Goal: Information Seeking & Learning: Find specific fact

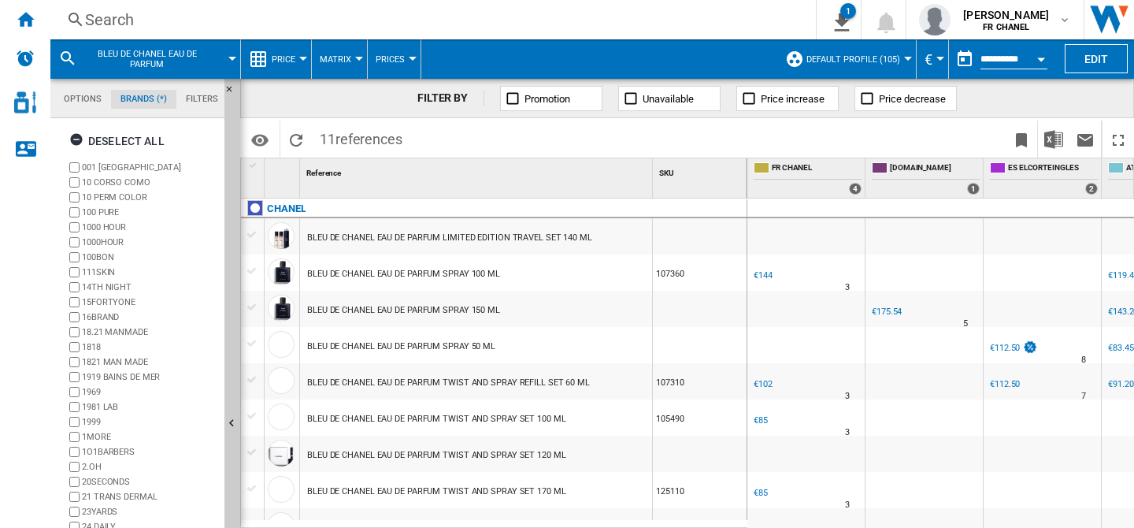
click at [169, 12] on div "Search" at bounding box center [430, 20] width 690 height 22
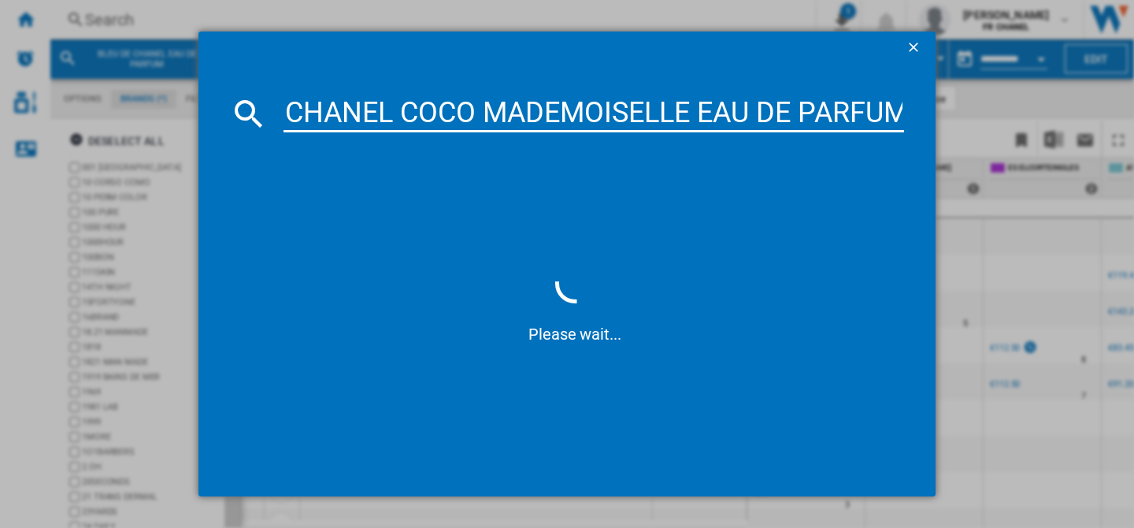
drag, startPoint x: 301, startPoint y: 114, endPoint x: 263, endPoint y: 114, distance: 37.8
click at [263, 114] on div "CHANEL COCO MADEMOISELLE EAU DE PARFUM SPRAY" at bounding box center [567, 113] width 674 height 38
type input "COCO MADEMOISELLE EAU DE PARFUM SPRAY"
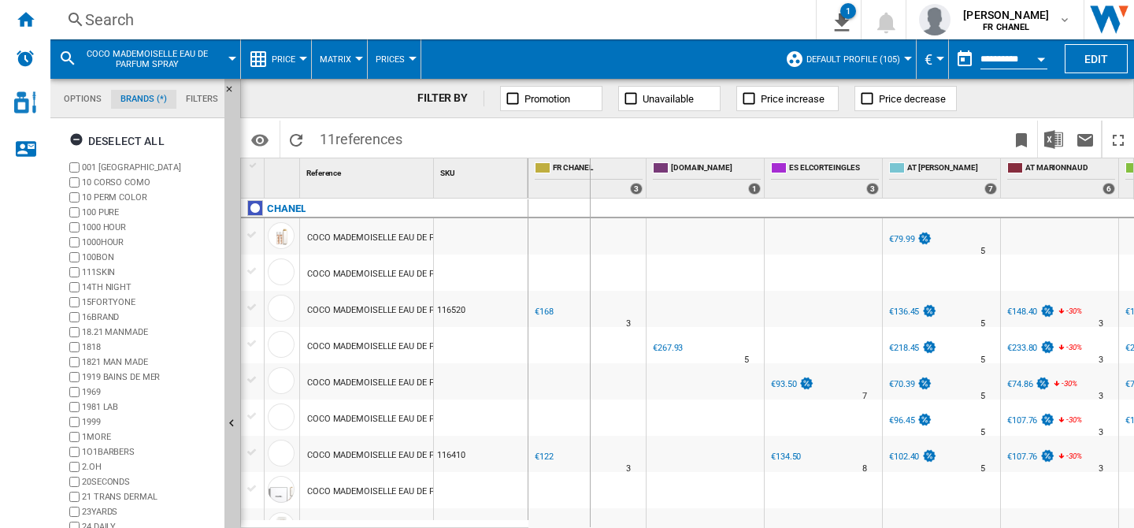
drag, startPoint x: 432, startPoint y: 187, endPoint x: 593, endPoint y: 183, distance: 160.7
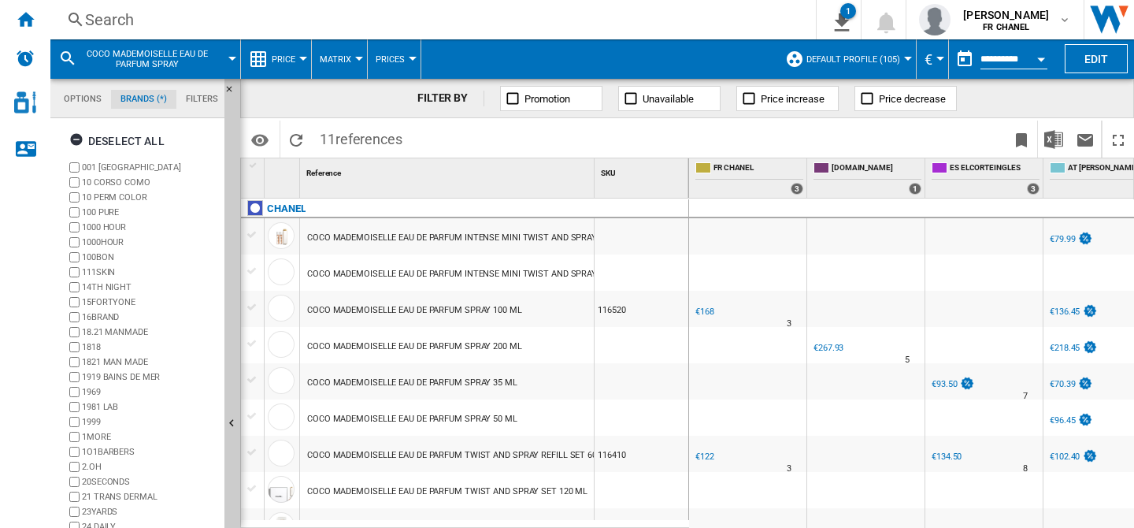
click at [181, 19] on div "Search" at bounding box center [430, 20] width 690 height 22
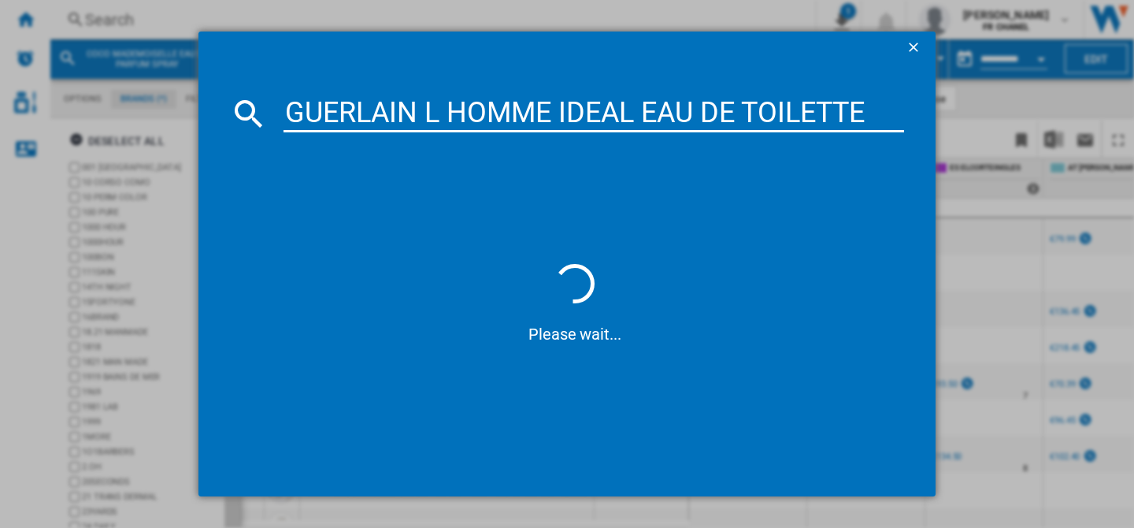
type input "GUERLAIN L HOMME IDEAL EAU DE TOILETTE"
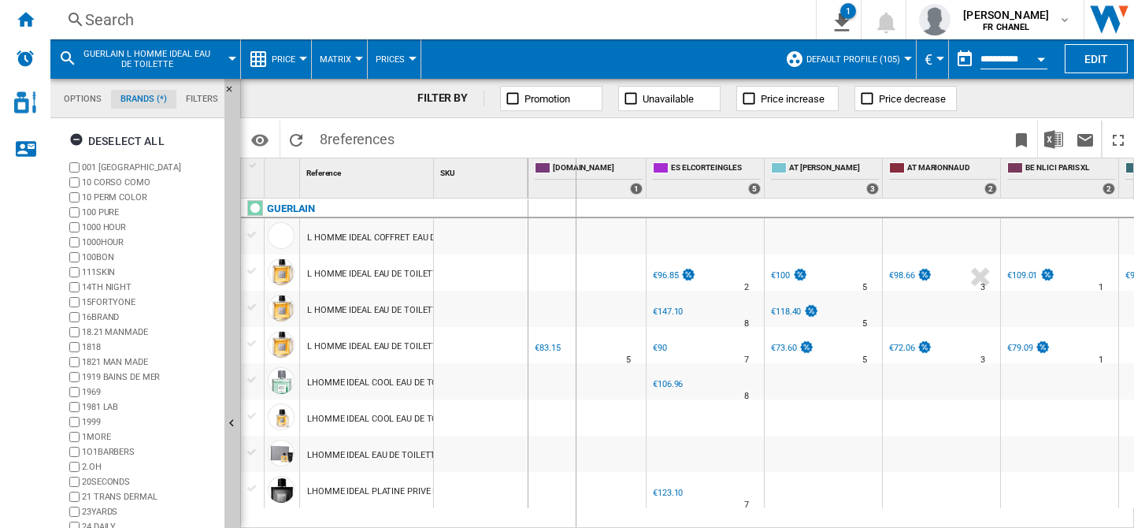
drag, startPoint x: 435, startPoint y: 171, endPoint x: 583, endPoint y: 172, distance: 148.8
click at [583, 172] on div "1 Reference 1 SKU 1 [GEOGRAPHIC_DATA] L HOMME IDEAL COFFRET EAU DE TOILETTE 185…" at bounding box center [687, 342] width 892 height 369
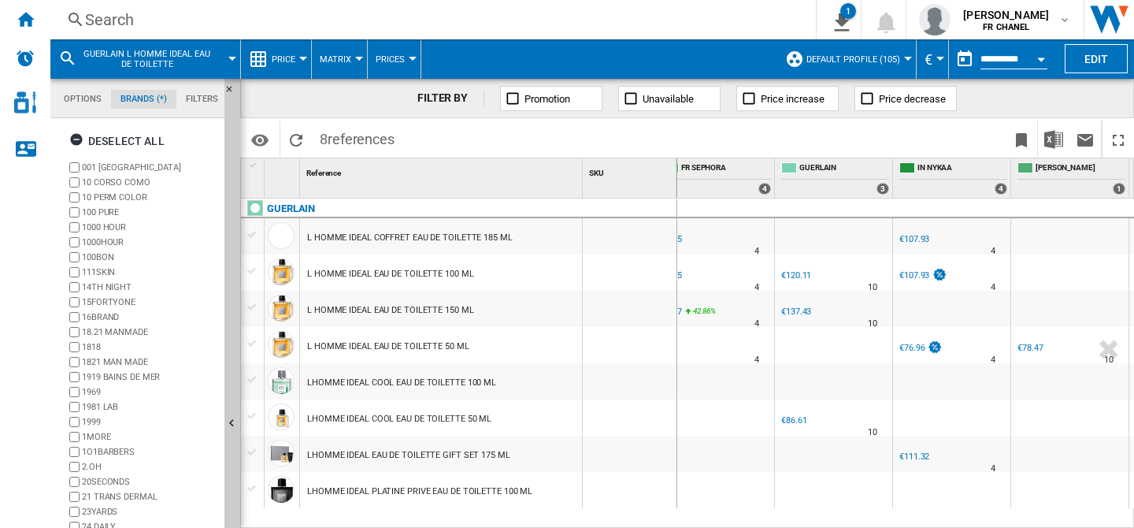
scroll to position [0, 2164]
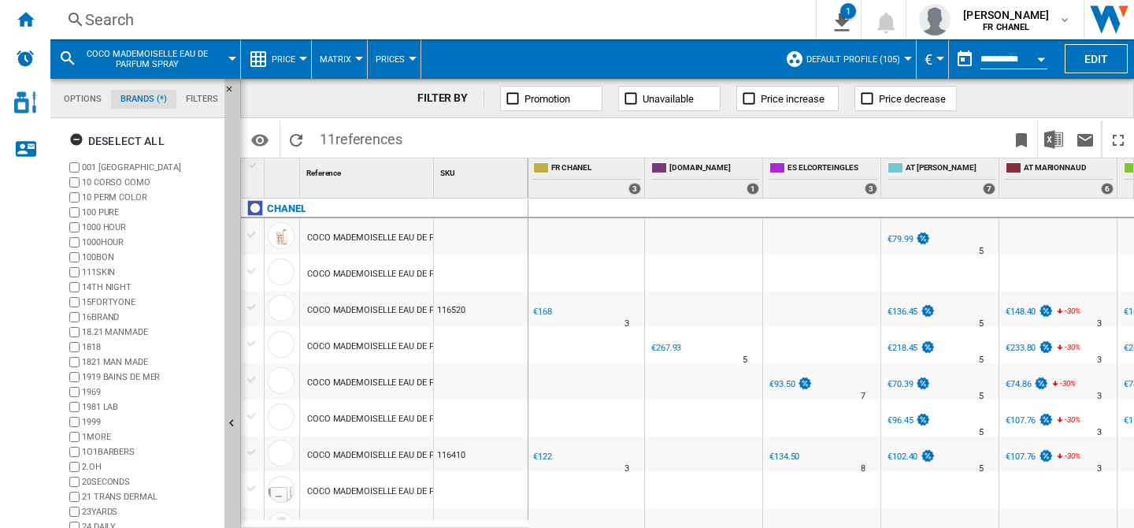
scroll to position [0, 2]
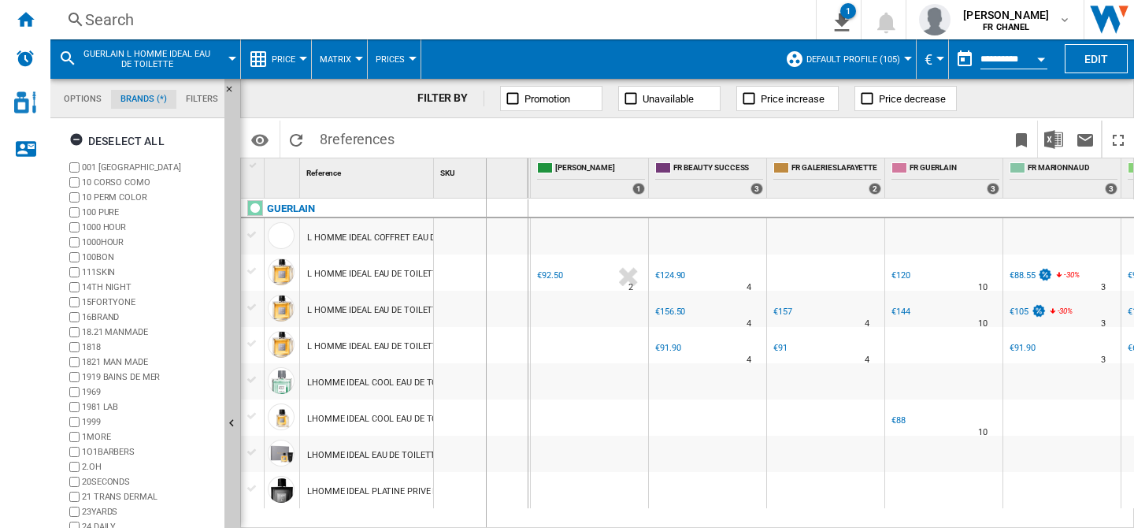
drag, startPoint x: 431, startPoint y: 171, endPoint x: 502, endPoint y: 170, distance: 71.7
click at [502, 170] on div "1 Reference 1 SKU 1" at bounding box center [384, 177] width 287 height 39
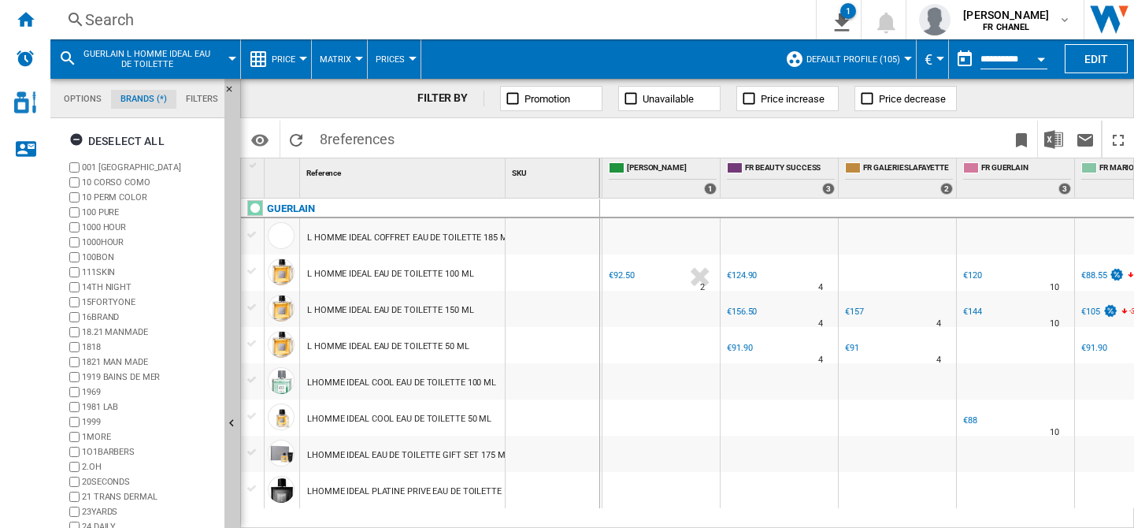
click at [245, 18] on div "Search" at bounding box center [430, 20] width 690 height 22
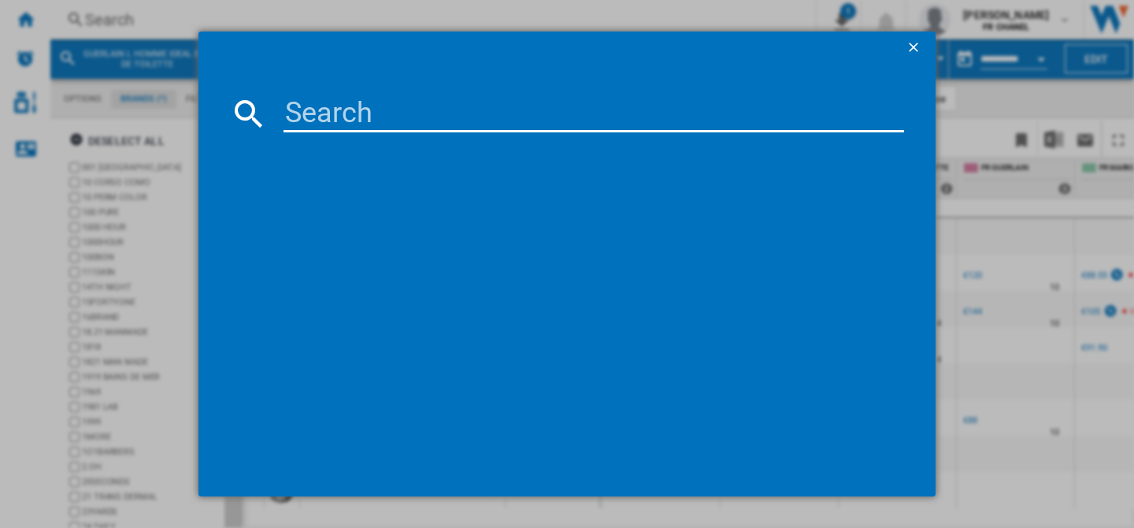
type input "GUERLAIN OMBRES G EYESHADOW QUAD 6 G"
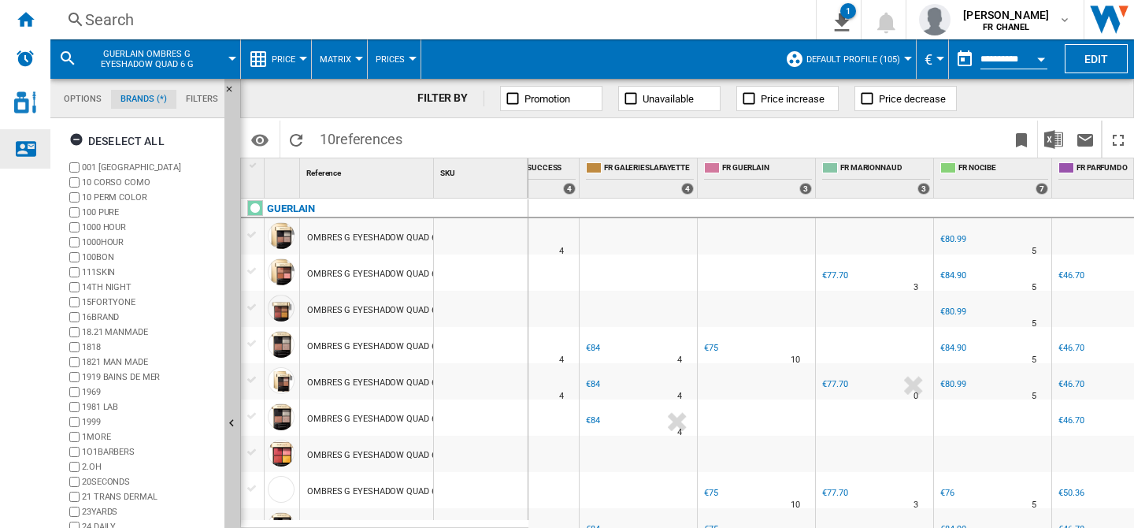
scroll to position [0, 1369]
drag, startPoint x: 432, startPoint y: 176, endPoint x: 499, endPoint y: 172, distance: 67.8
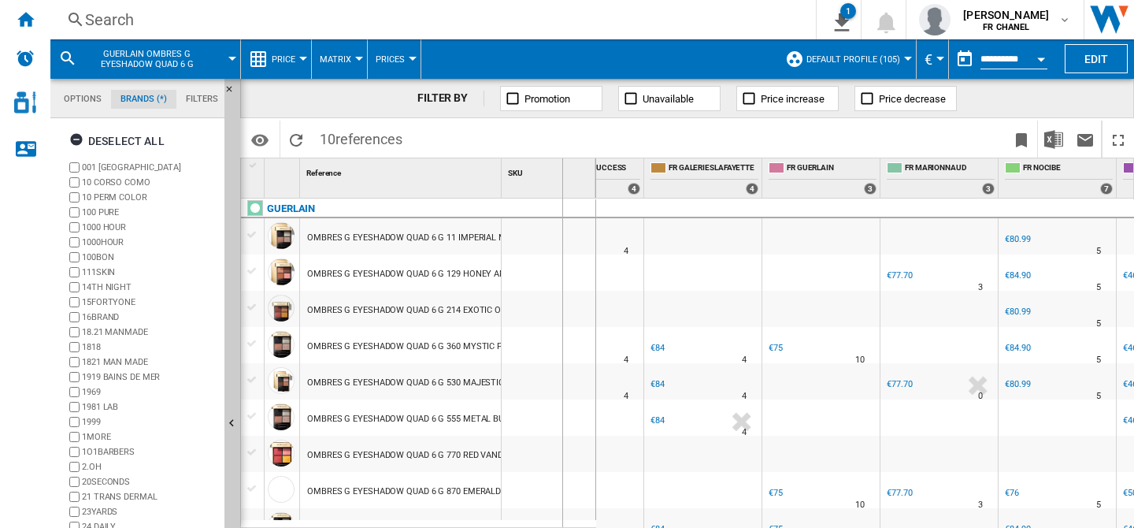
drag, startPoint x: 499, startPoint y: 172, endPoint x: 561, endPoint y: 171, distance: 62.2
click at [561, 171] on div "1 Reference 1 SKU 1" at bounding box center [418, 177] width 355 height 39
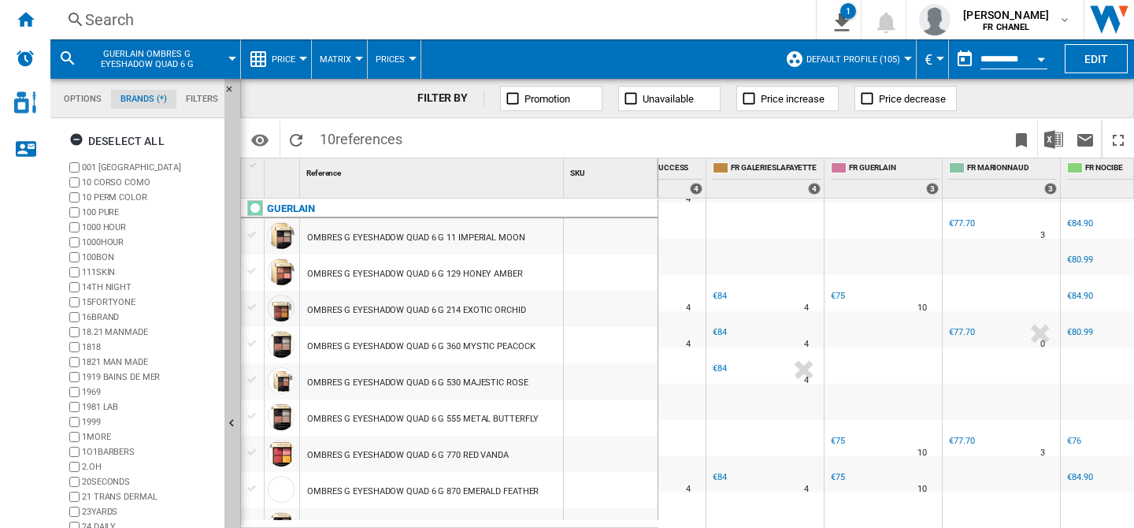
scroll to position [61, 0]
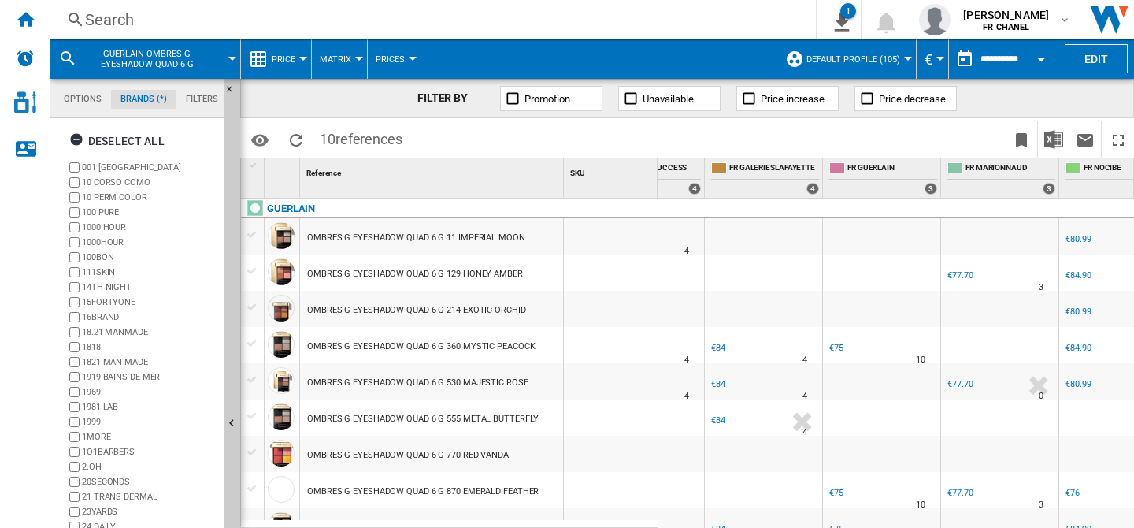
click at [181, 18] on div "Search" at bounding box center [430, 20] width 690 height 22
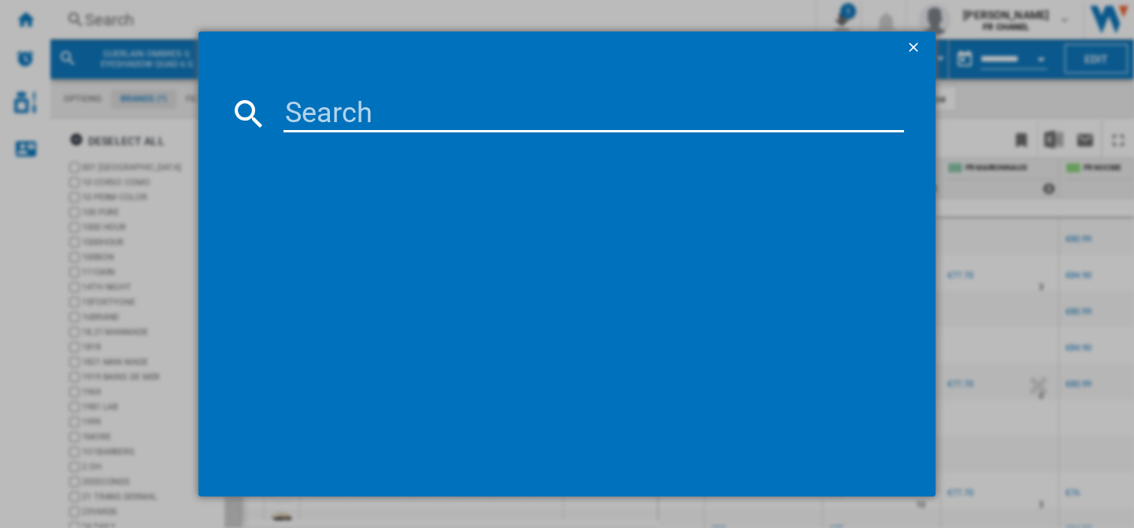
type input "[PERSON_NAME] COUTURE MINI CLUTCH 5 G"
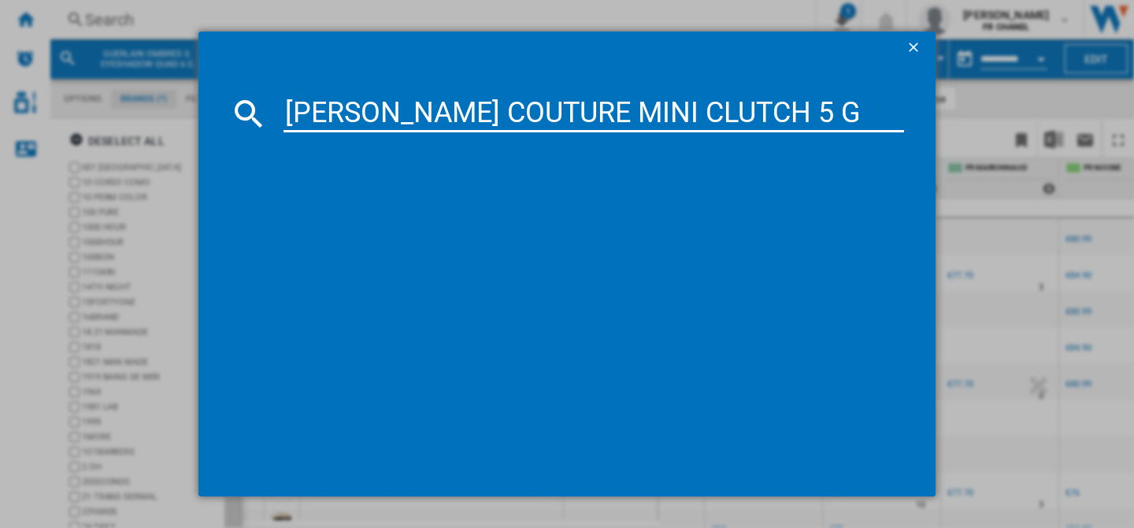
scroll to position [0, 28]
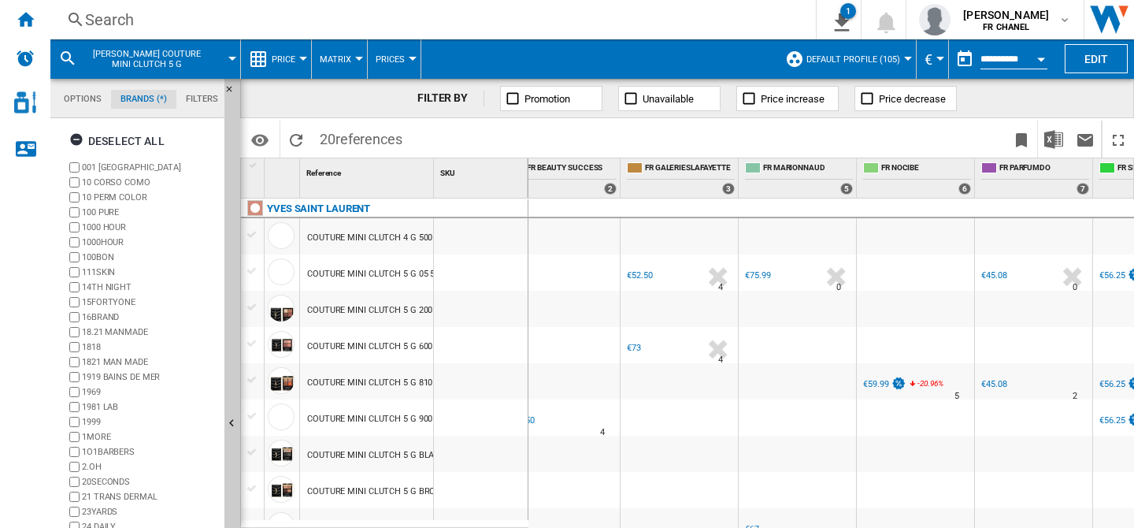
scroll to position [0, 1801]
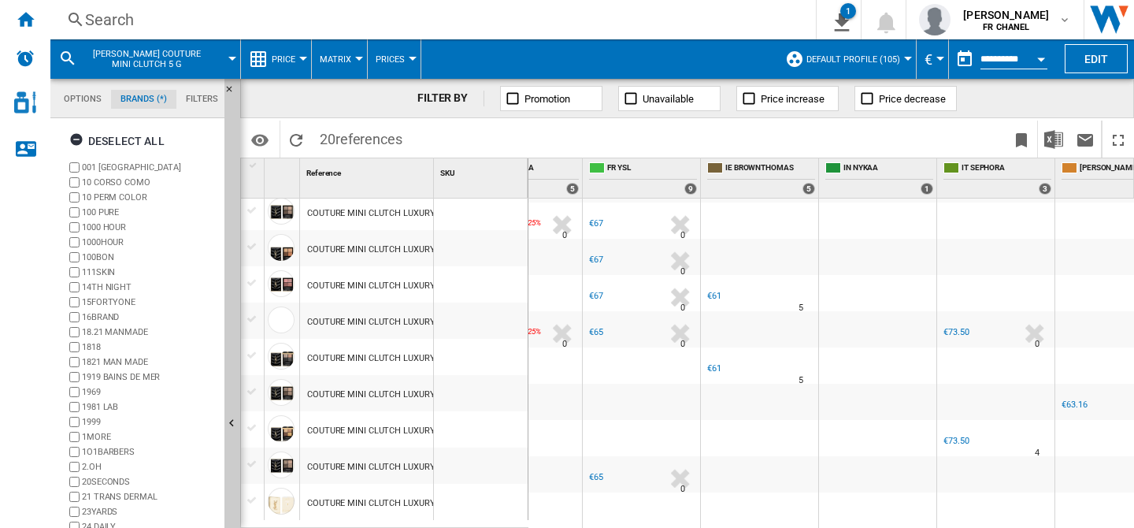
click at [254, 17] on div "Search" at bounding box center [430, 20] width 690 height 22
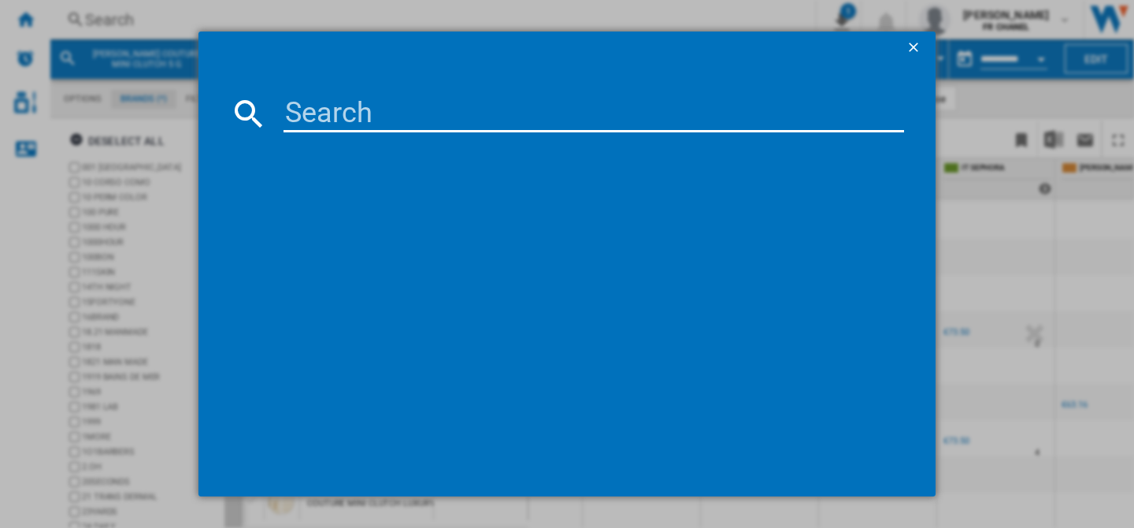
type input "[PERSON_NAME] ROUGE PUR COUTURE VON 3.8 G"
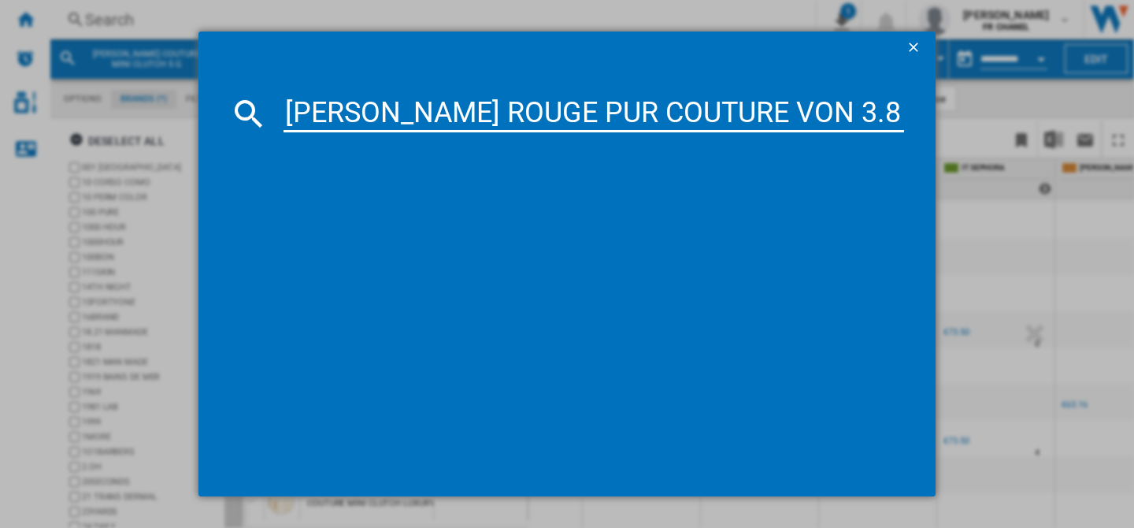
scroll to position [0, 196]
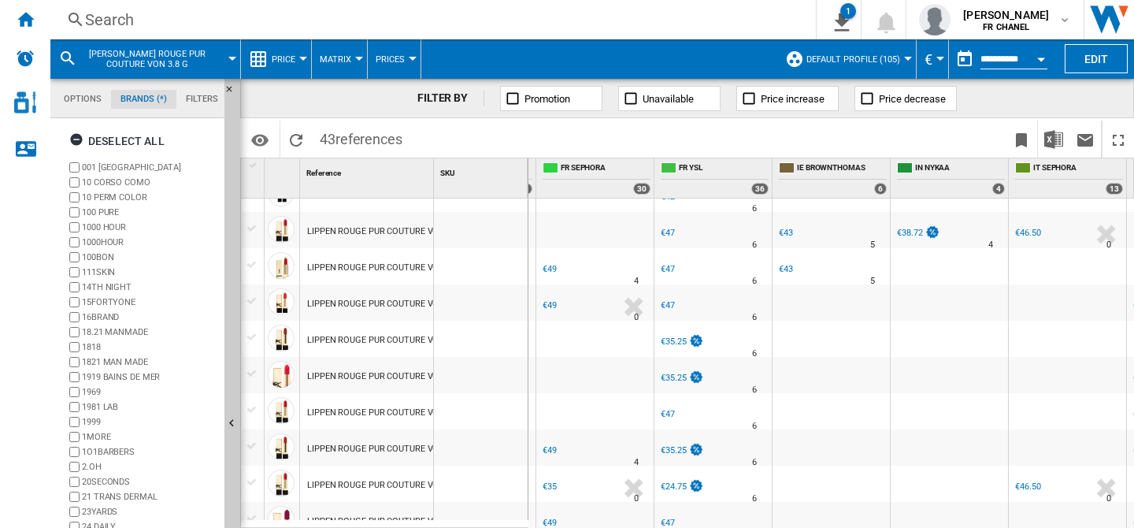
scroll to position [718, 2236]
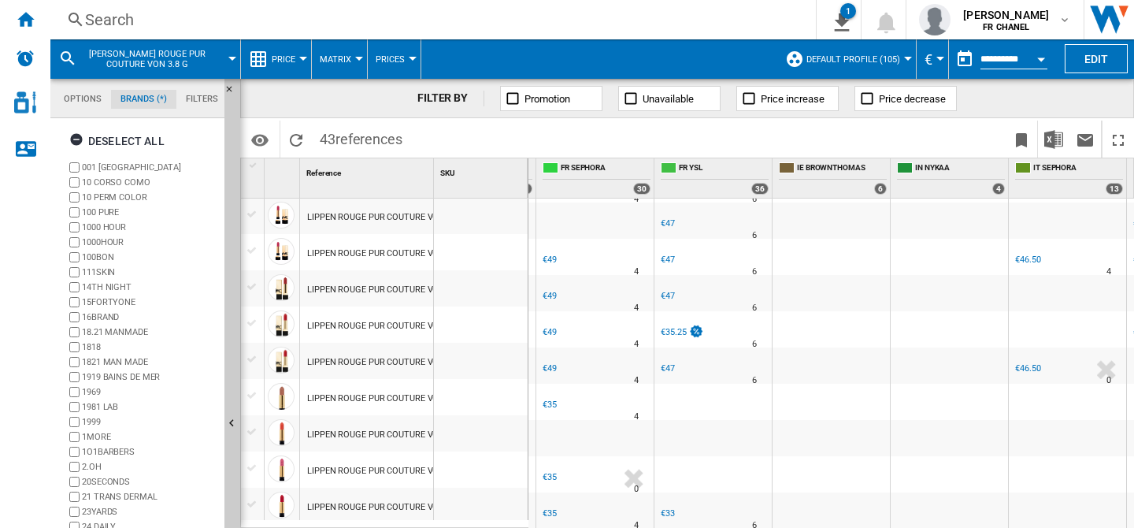
click at [428, 184] on div "Reference 1" at bounding box center [367, 177] width 134 height 39
drag, startPoint x: 433, startPoint y: 179, endPoint x: 562, endPoint y: 174, distance: 129.2
click at [562, 174] on div "1 Reference 1 SKU 1 [PERSON_NAME] LIPPEN ROUGE PUR COUTURE VON 3.8 G 44 NUDE LA…" at bounding box center [687, 342] width 892 height 369
drag, startPoint x: 435, startPoint y: 179, endPoint x: 576, endPoint y: 172, distance: 140.3
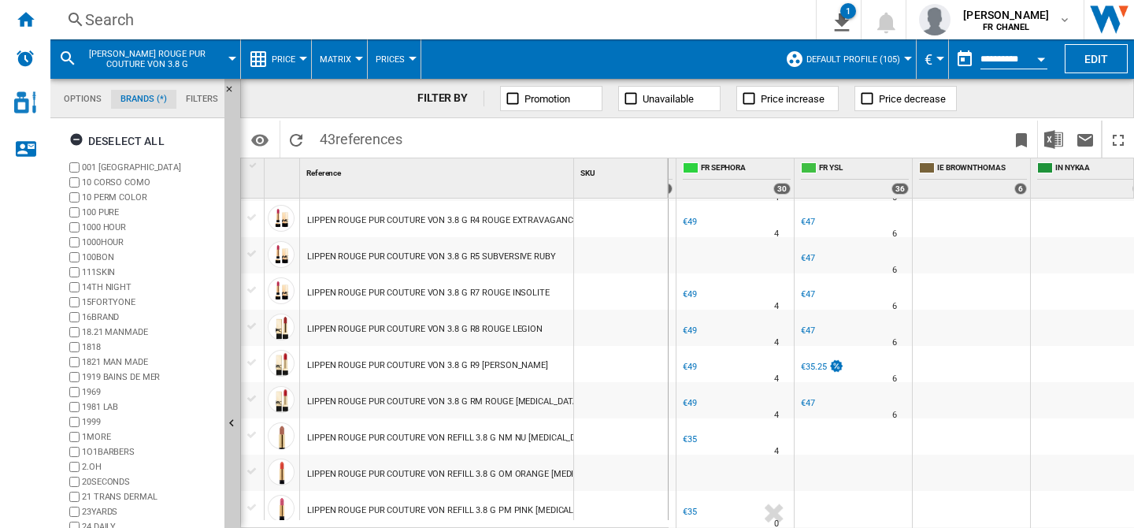
scroll to position [1218, 0]
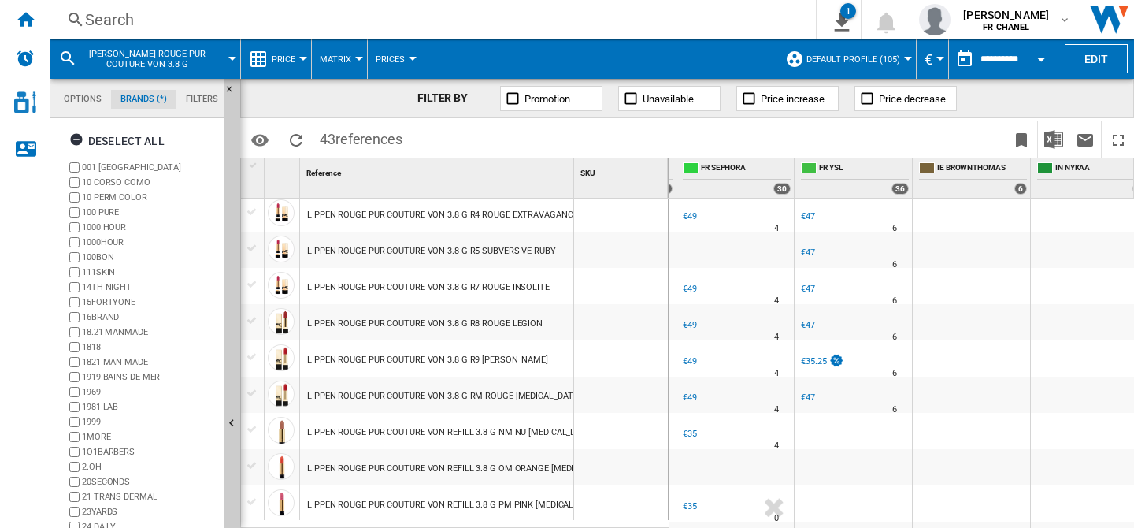
click at [157, 13] on div "Search" at bounding box center [430, 20] width 690 height 22
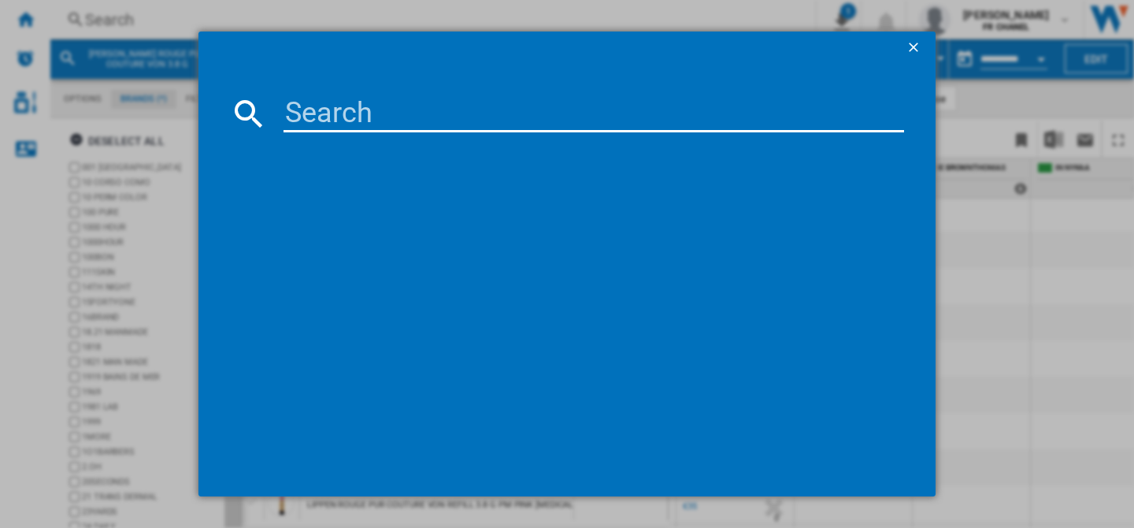
type input "[PERSON_NAME] Y EAU DE TOILETTE SPRAY"
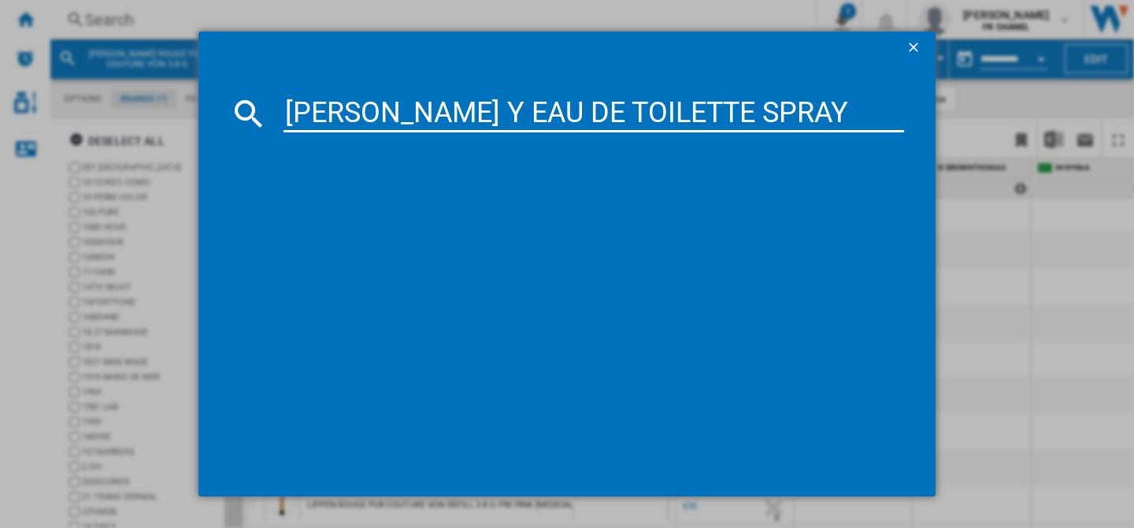
scroll to position [0, 17]
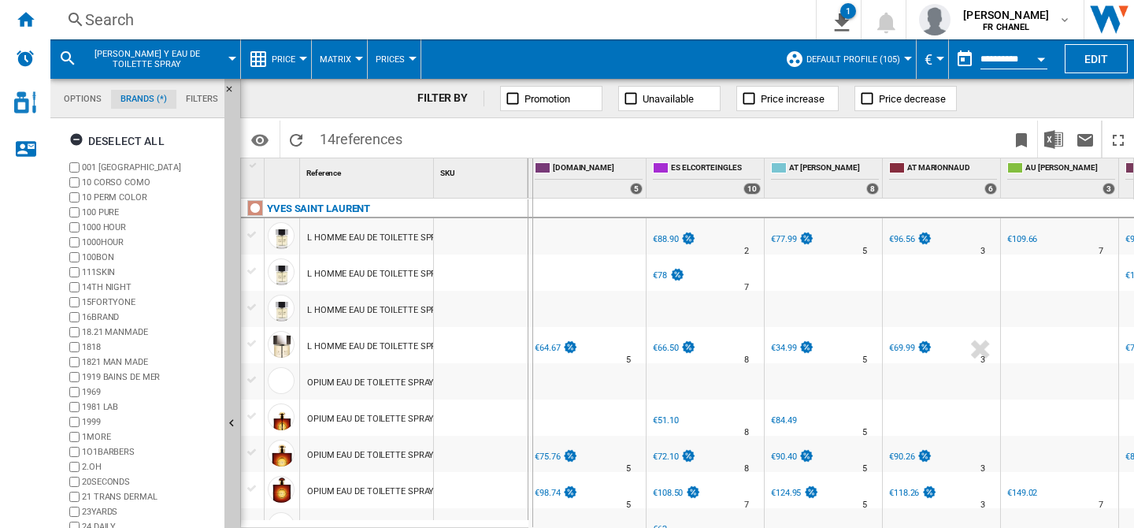
drag, startPoint x: 430, startPoint y: 176, endPoint x: 532, endPoint y: 176, distance: 101.6
click at [532, 176] on div "1 Reference 1 SKU 1 [PERSON_NAME] L HOMME EAU DE TOILETTE SPRAY 100 ML L HOMME …" at bounding box center [687, 342] width 892 height 369
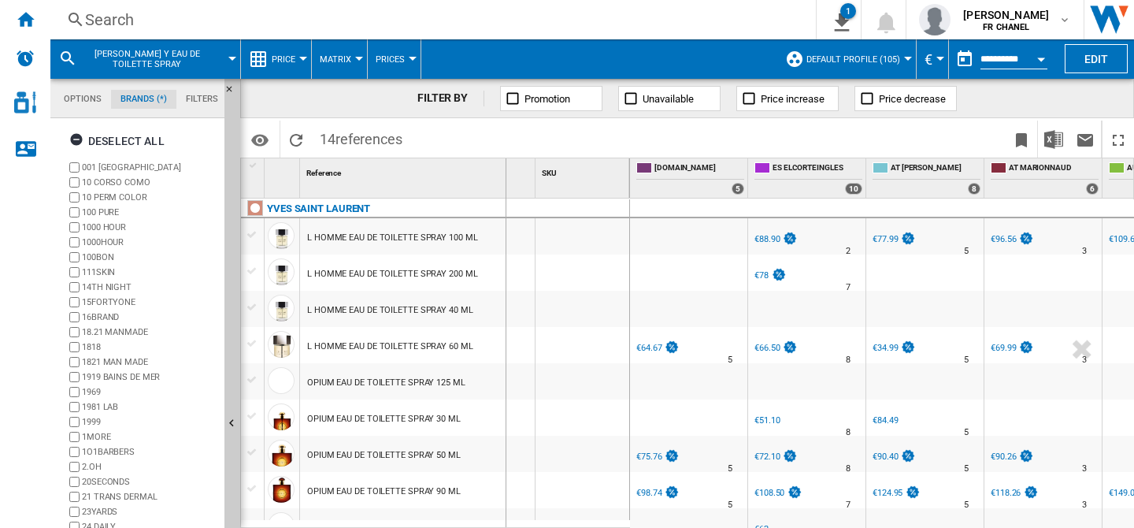
drag, startPoint x: 532, startPoint y: 176, endPoint x: 505, endPoint y: 178, distance: 26.8
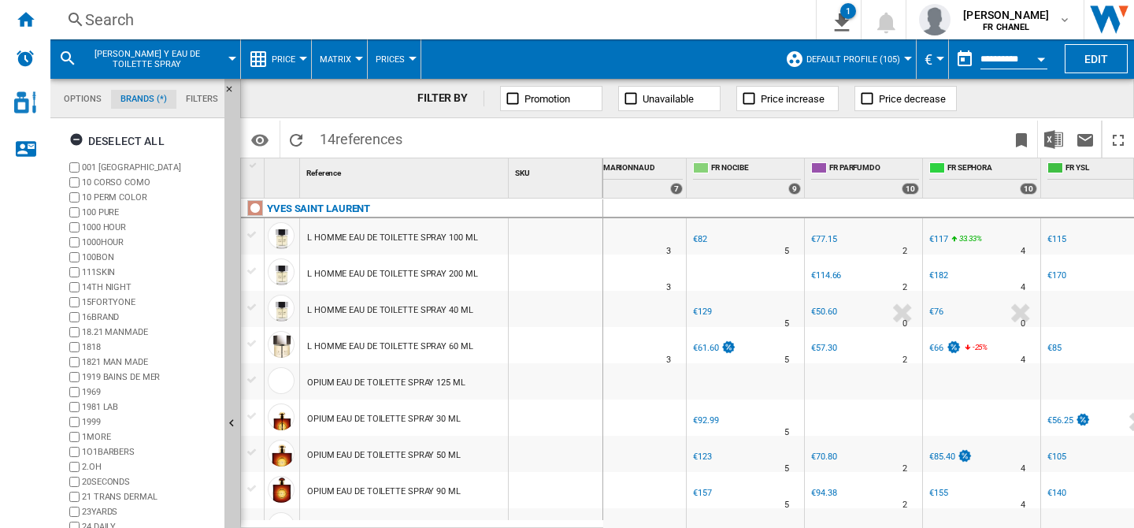
scroll to position [0, 1928]
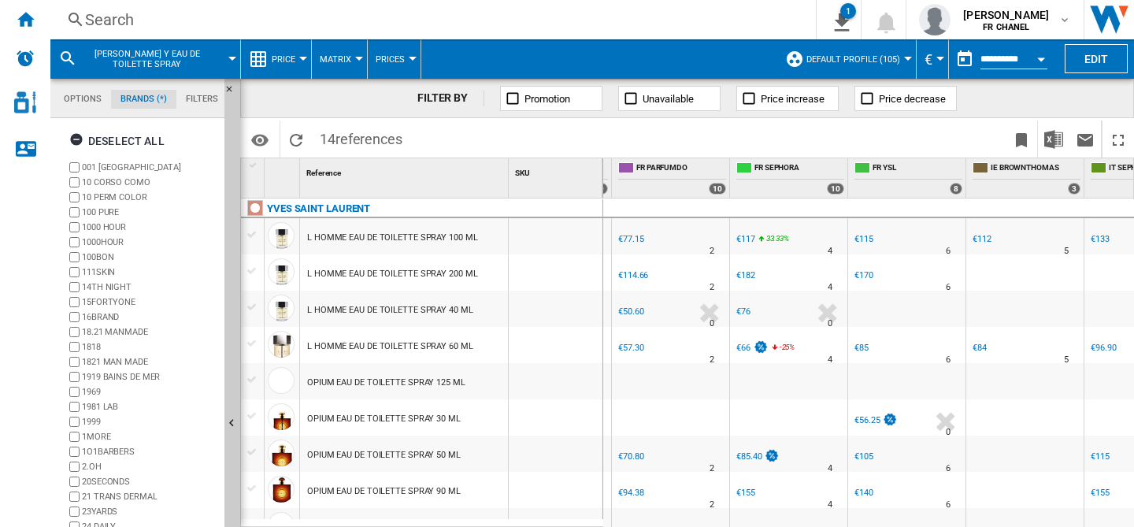
click at [147, 21] on div "Search" at bounding box center [430, 20] width 690 height 22
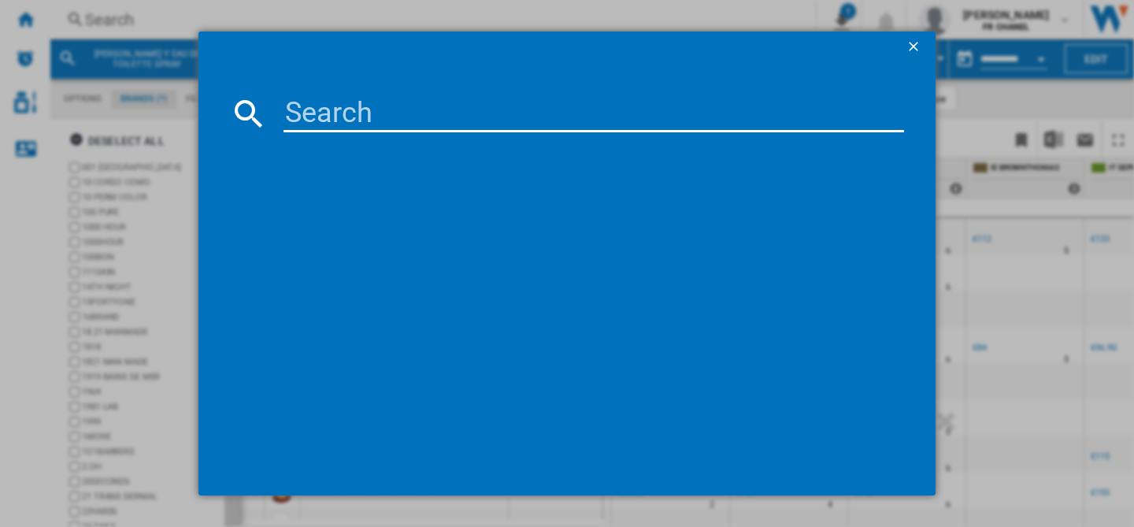
type input "DIOR PRESTIGE LA CREME TEXTURE ESSENTIAL"
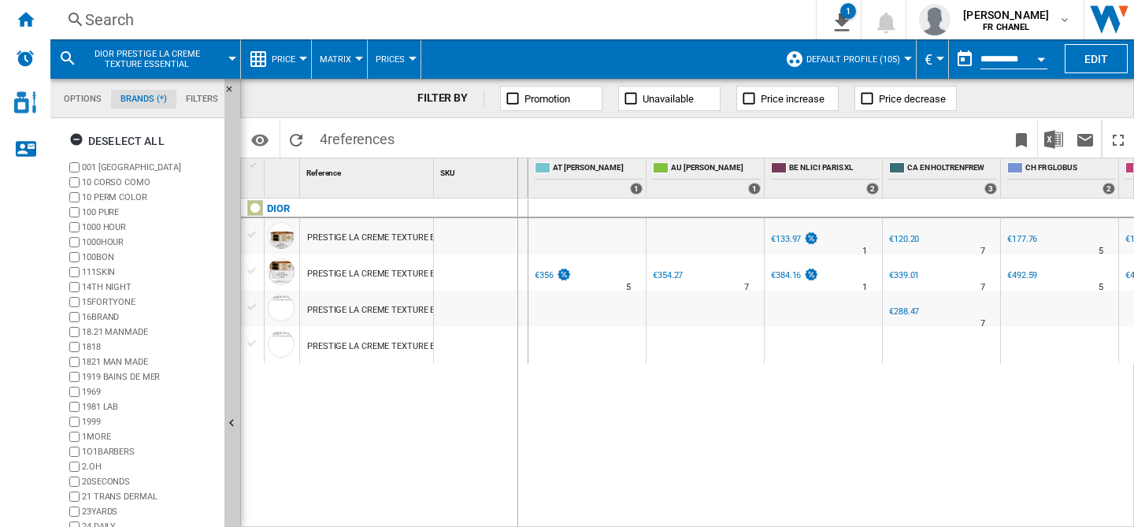
drag, startPoint x: 435, startPoint y: 183, endPoint x: 517, endPoint y: 181, distance: 81.1
click at [517, 181] on div "SKU 1" at bounding box center [481, 177] width 94 height 39
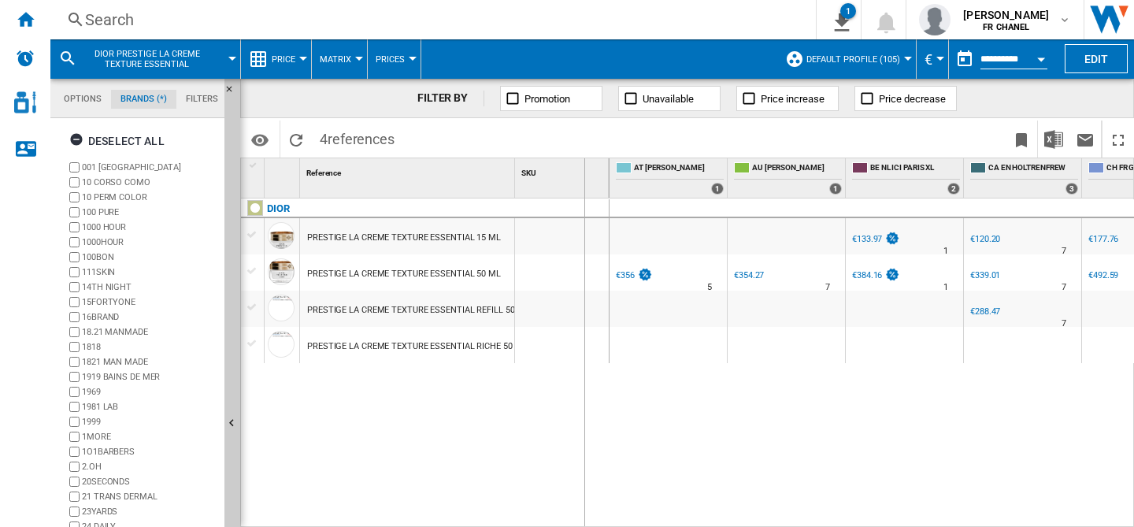
drag, startPoint x: 517, startPoint y: 181, endPoint x: 583, endPoint y: 183, distance: 67.0
click at [583, 183] on div "SKU 1" at bounding box center [562, 177] width 94 height 39
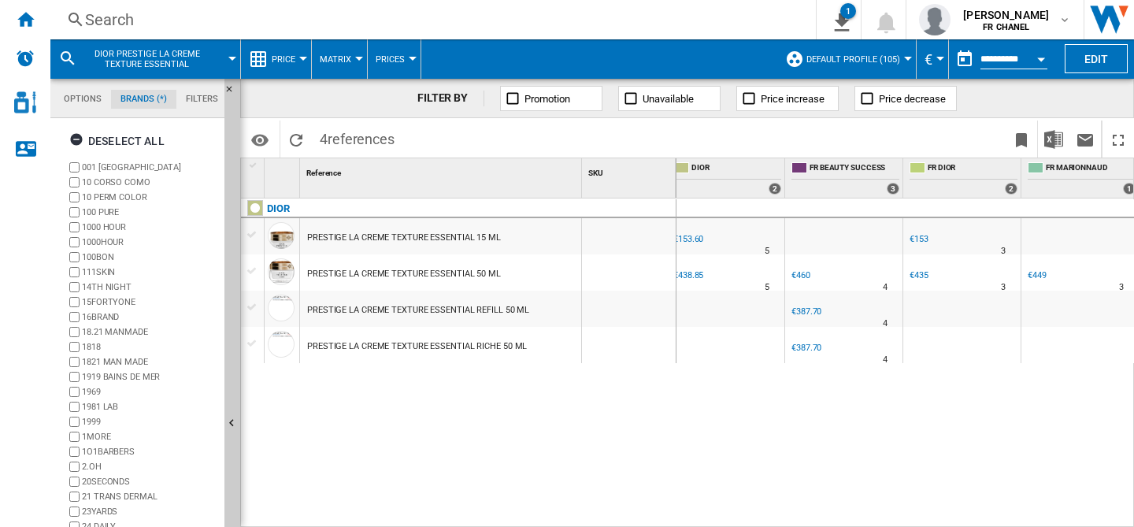
scroll to position [0, 1198]
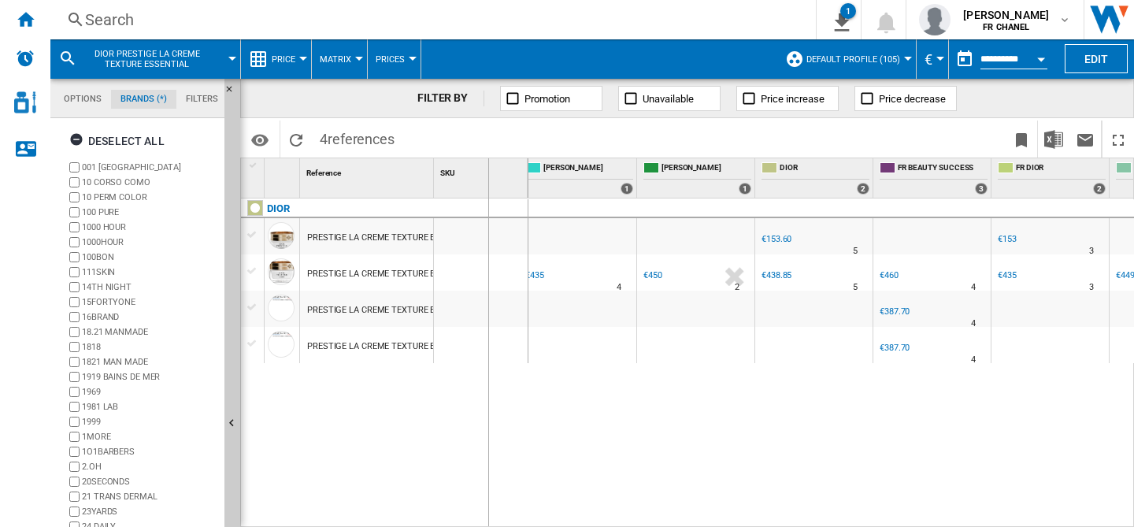
drag, startPoint x: 434, startPoint y: 181, endPoint x: 541, endPoint y: 181, distance: 107.1
click at [541, 181] on div "1 Reference 1 SKU 1 DIOR PRESTIGE LA CREME TEXTURE ESSENTIAL 15 ML PRESTIGE LA …" at bounding box center [687, 342] width 892 height 368
